Goal: Transaction & Acquisition: Purchase product/service

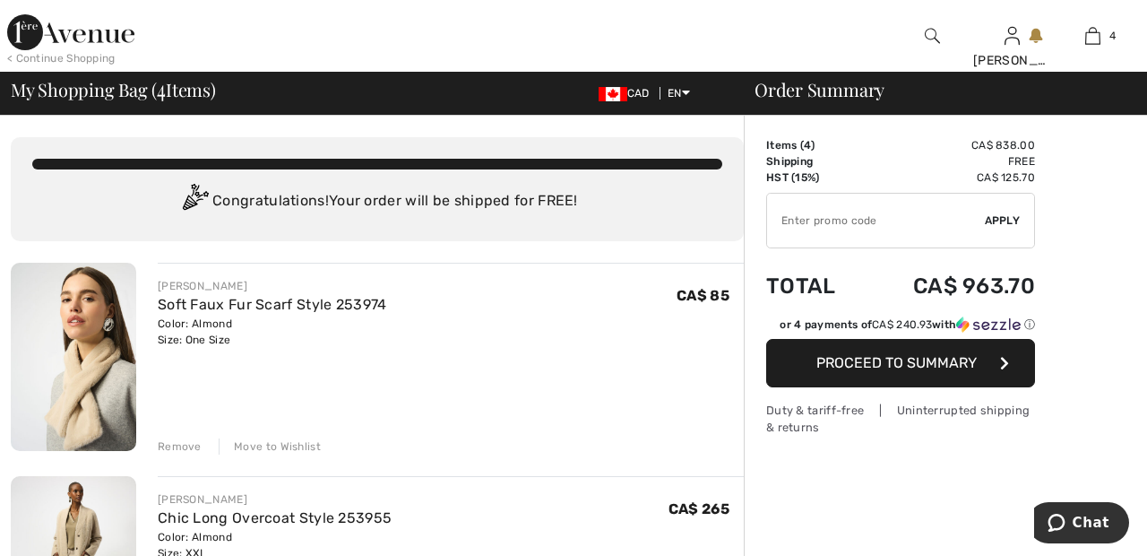
click at [94, 39] on img at bounding box center [70, 32] width 127 height 36
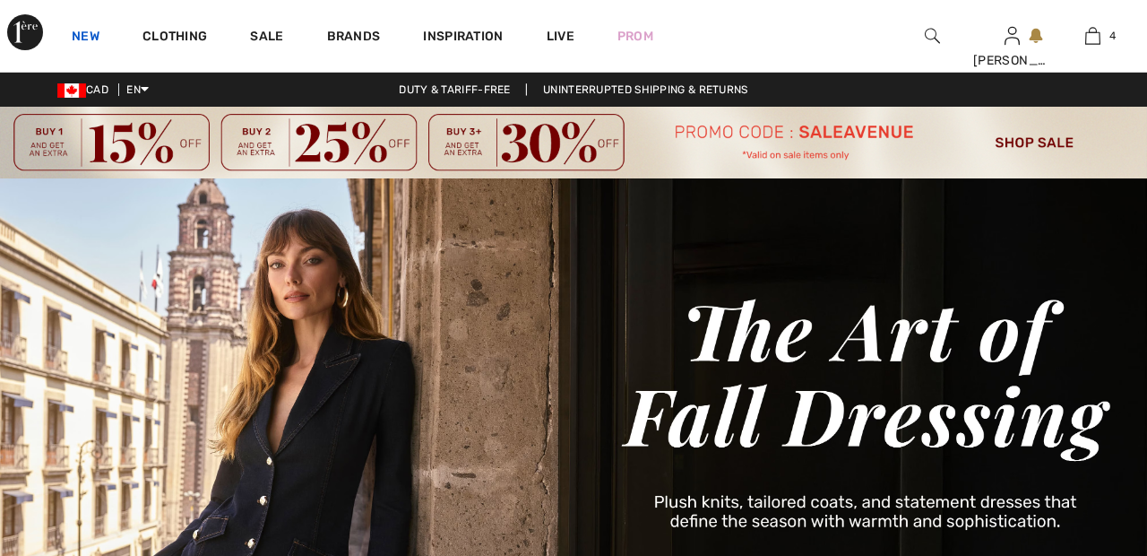
click at [91, 29] on link "New" at bounding box center [86, 38] width 28 height 19
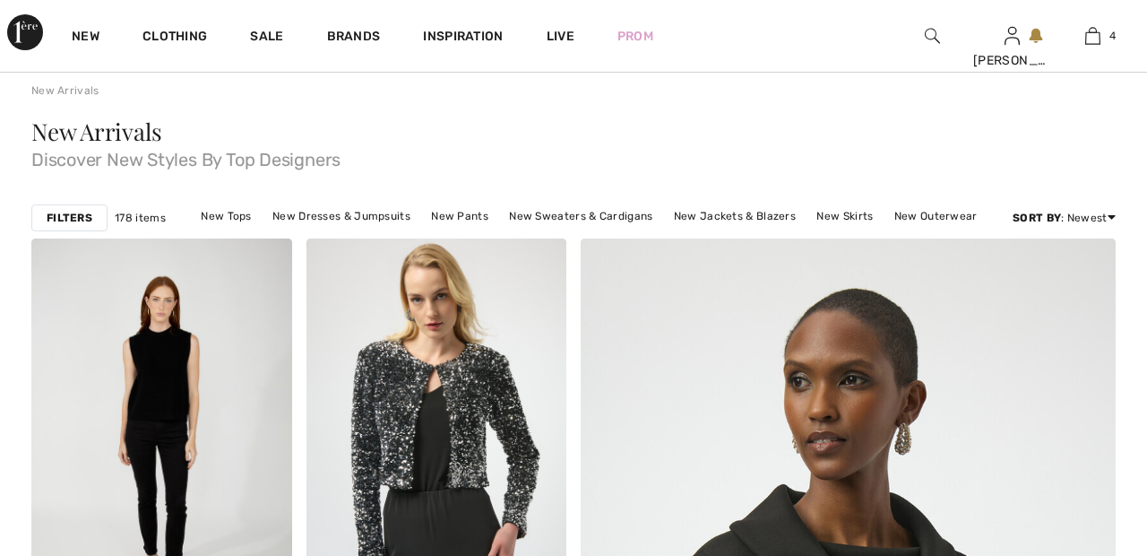
scroll to position [132, 0]
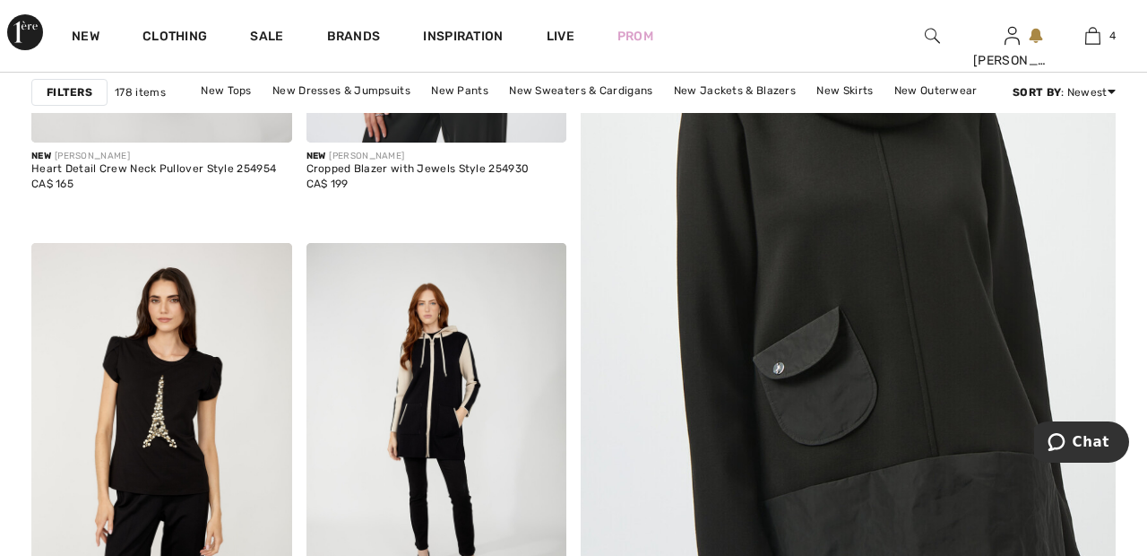
click at [909, 274] on img at bounding box center [848, 233] width 642 height 963
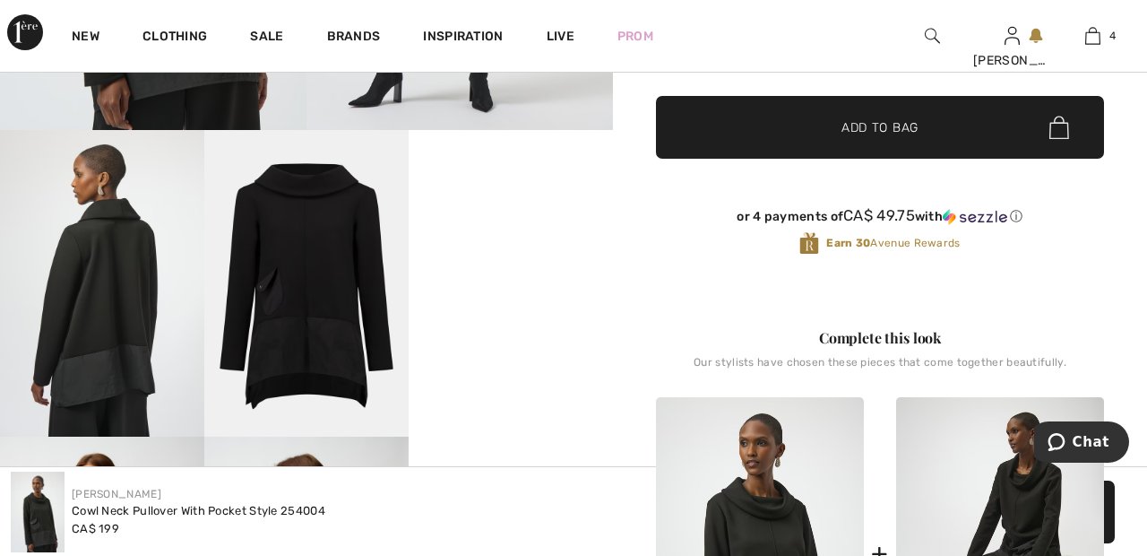
scroll to position [503, 0]
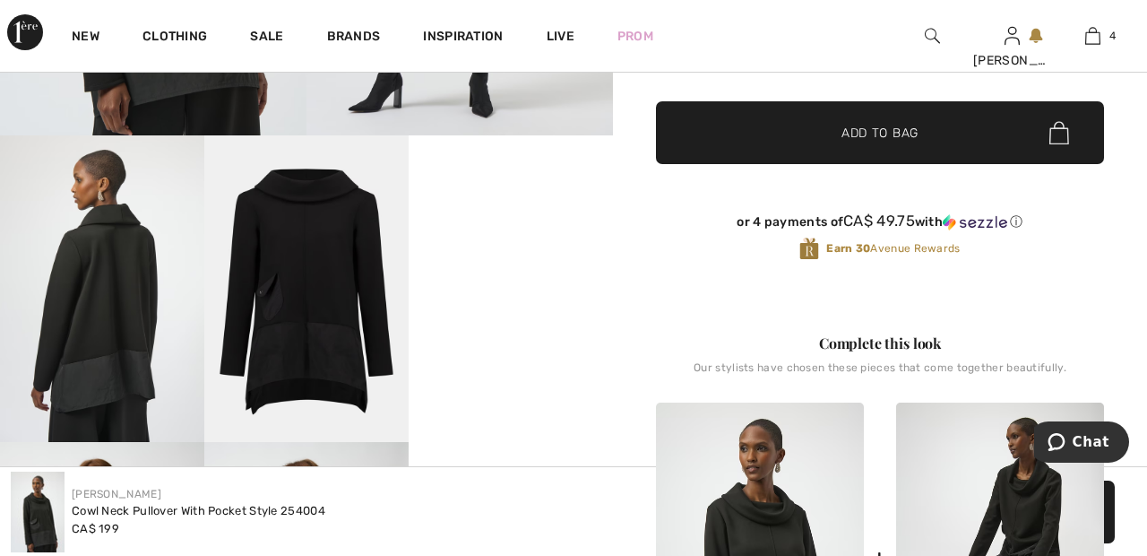
click at [535, 237] on video "Your browser does not support the video tag." at bounding box center [511, 186] width 204 height 102
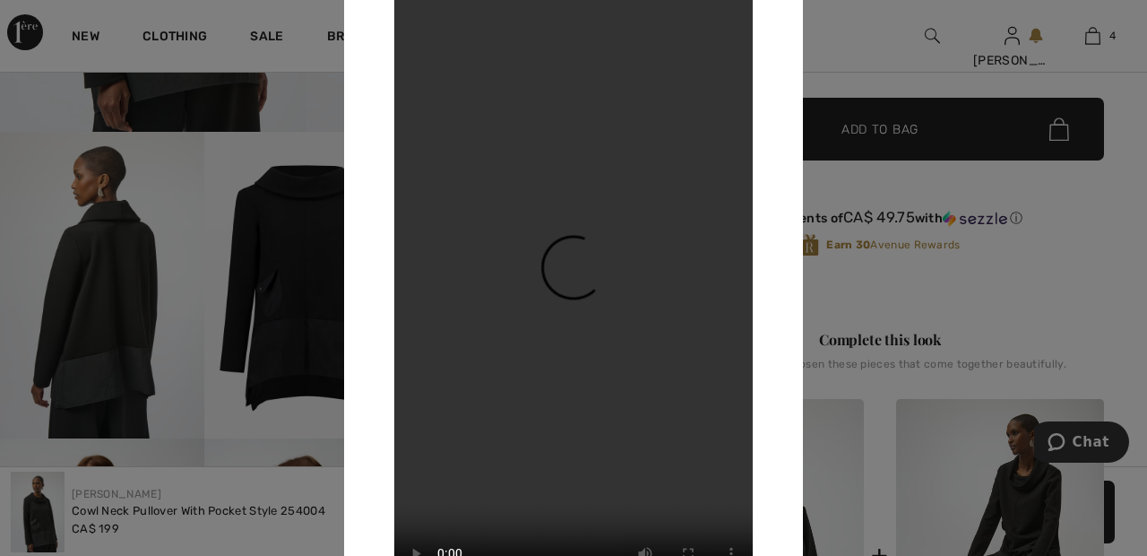
scroll to position [507, 0]
click at [1073, 260] on div at bounding box center [573, 278] width 1147 height 556
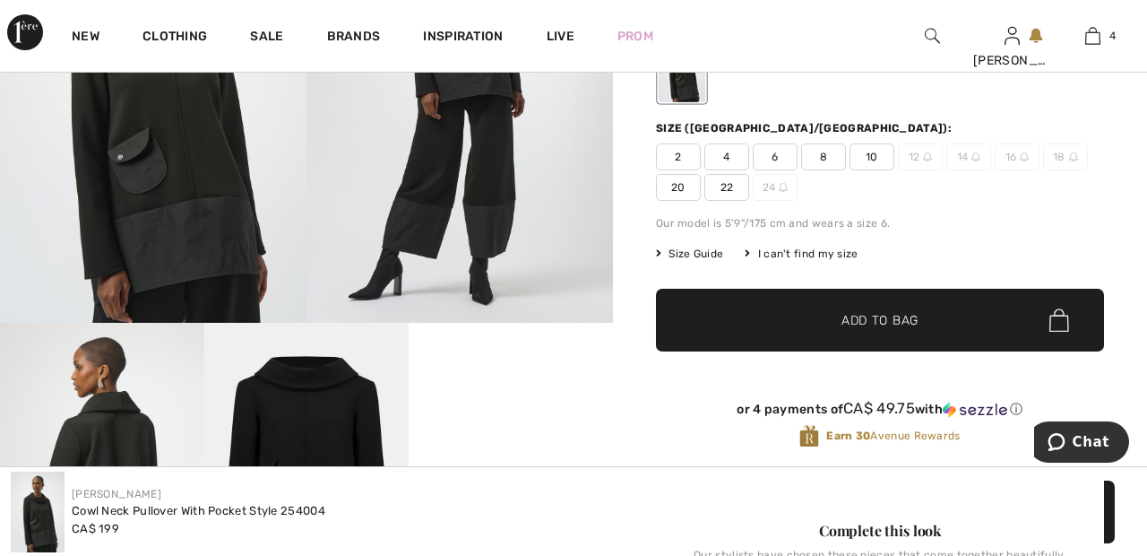
scroll to position [0, 0]
